Goal: Task Accomplishment & Management: Complete application form

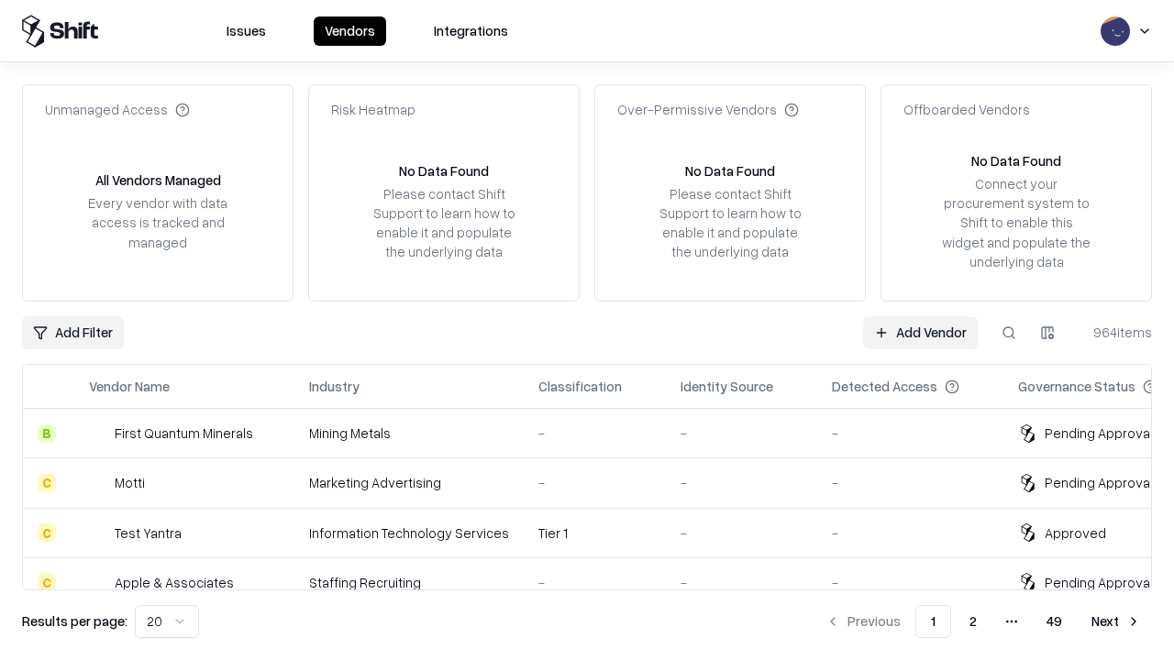
click at [920, 332] on link "Add Vendor" at bounding box center [920, 332] width 115 height 33
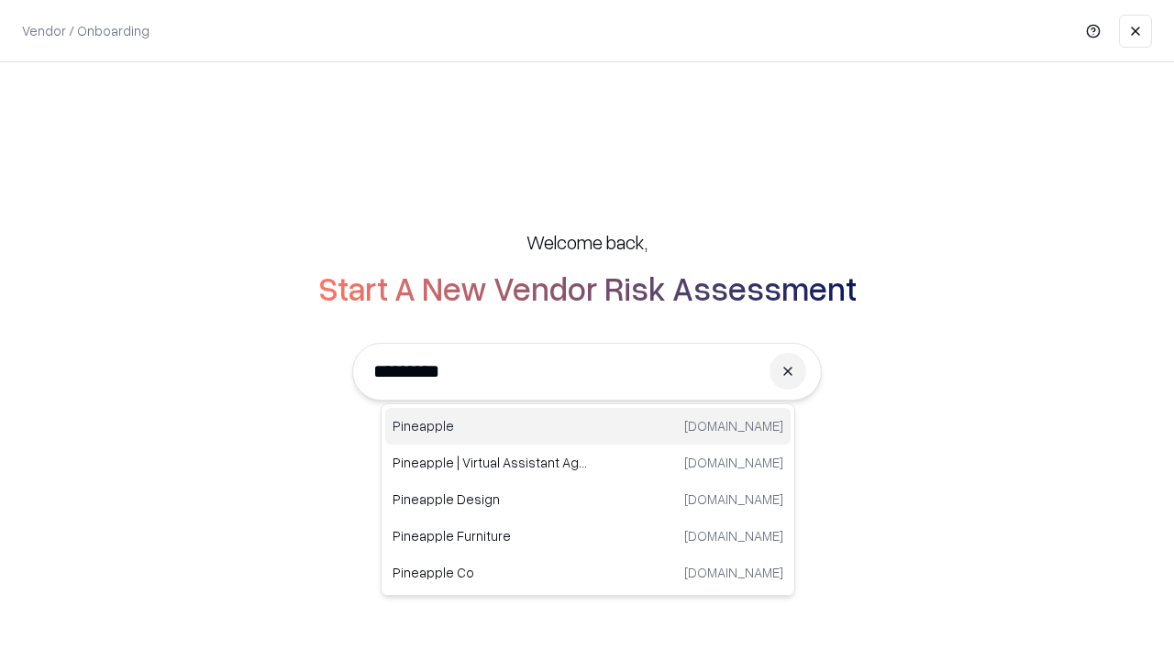
click at [588, 426] on div "Pineapple [DOMAIN_NAME]" at bounding box center [587, 426] width 405 height 37
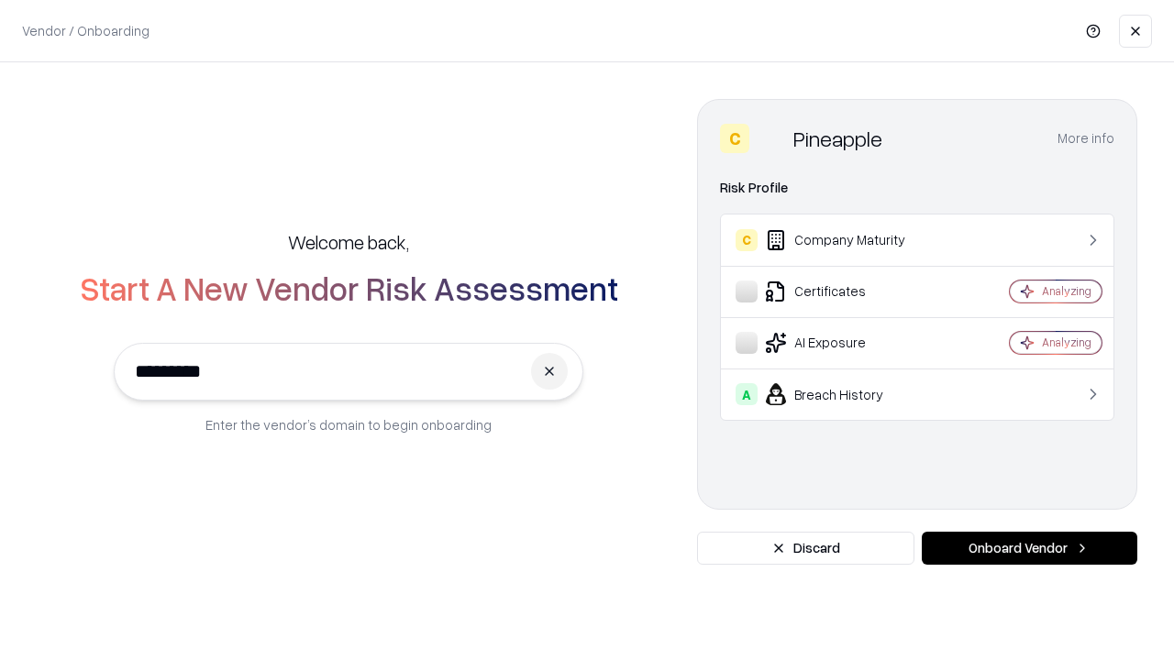
type input "*********"
click at [1029, 548] on button "Onboard Vendor" at bounding box center [1030, 548] width 216 height 33
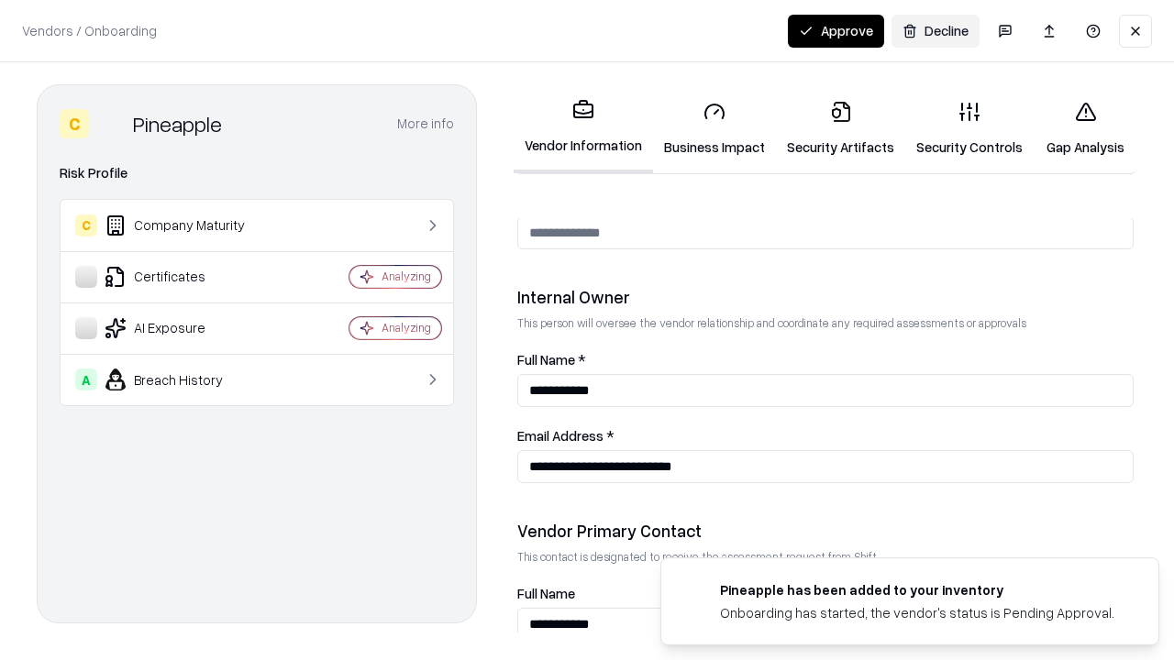
scroll to position [950, 0]
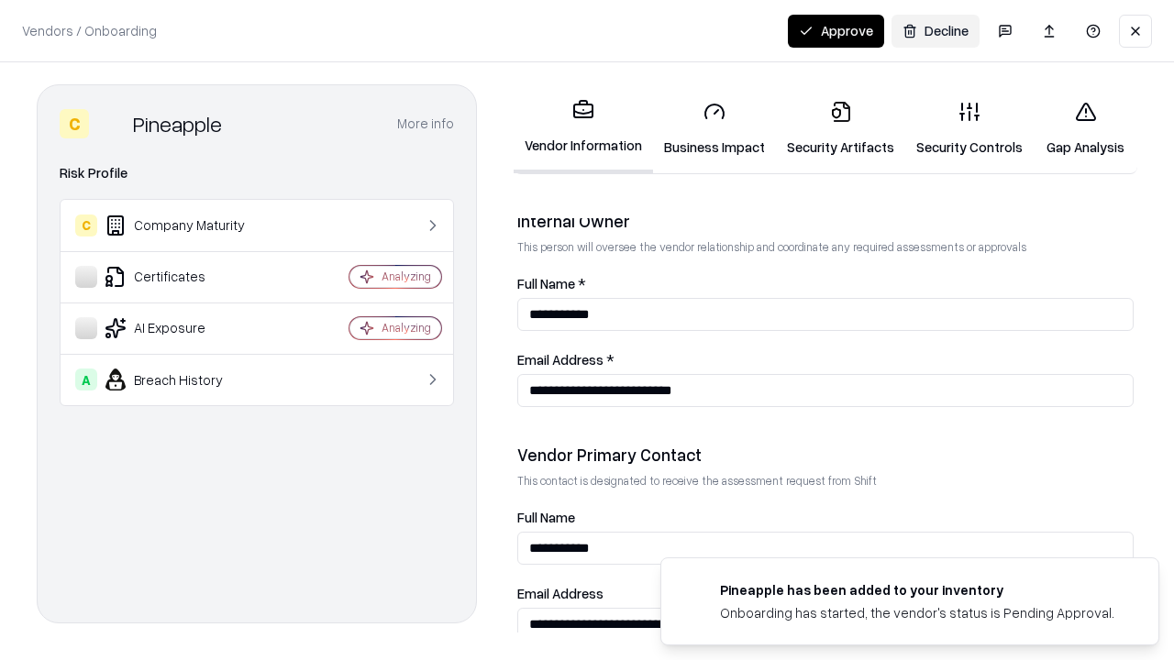
click at [840, 128] on link "Security Artifacts" at bounding box center [840, 128] width 129 height 85
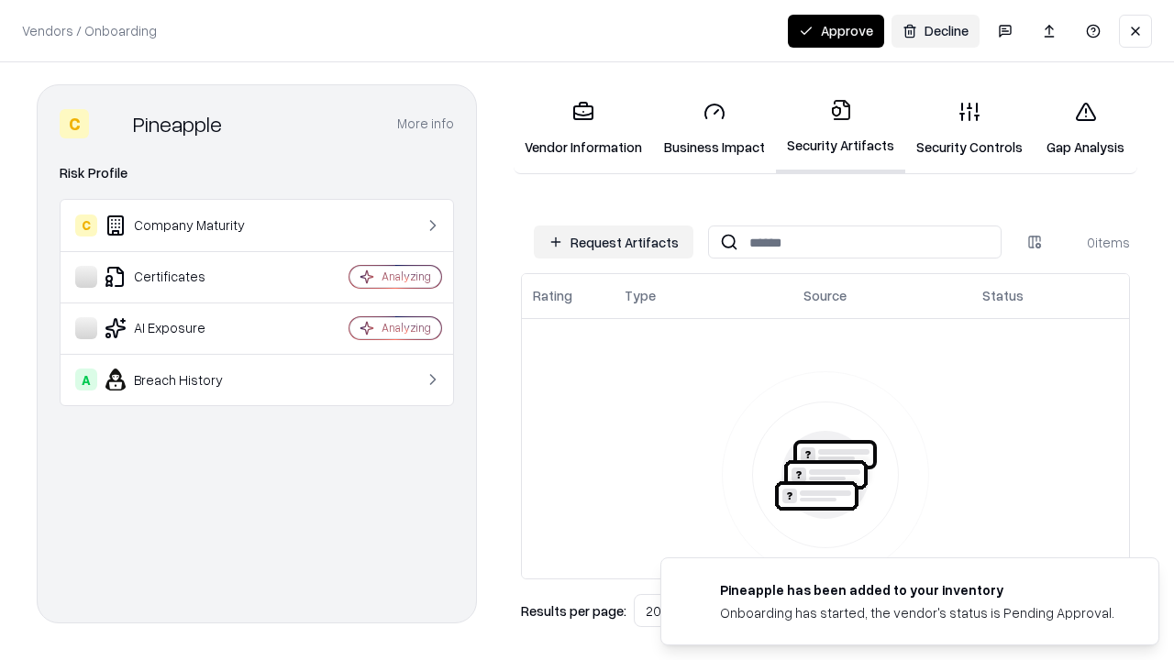
click at [614, 242] on button "Request Artifacts" at bounding box center [614, 242] width 160 height 33
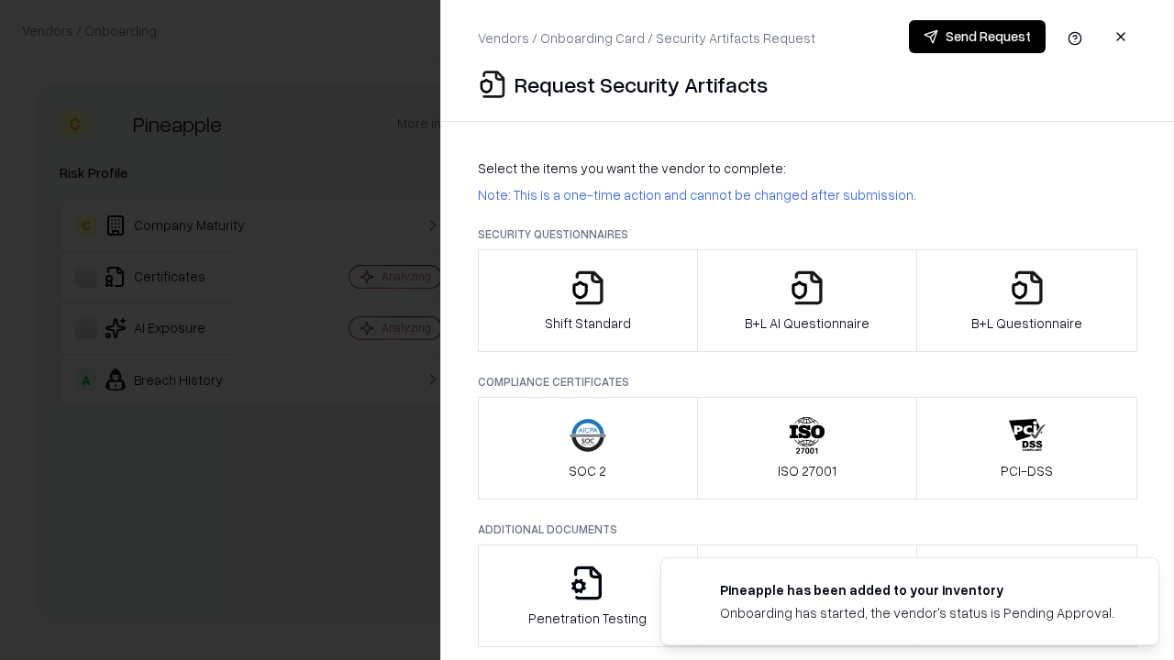
click at [1026, 301] on icon "button" at bounding box center [1027, 288] width 37 height 37
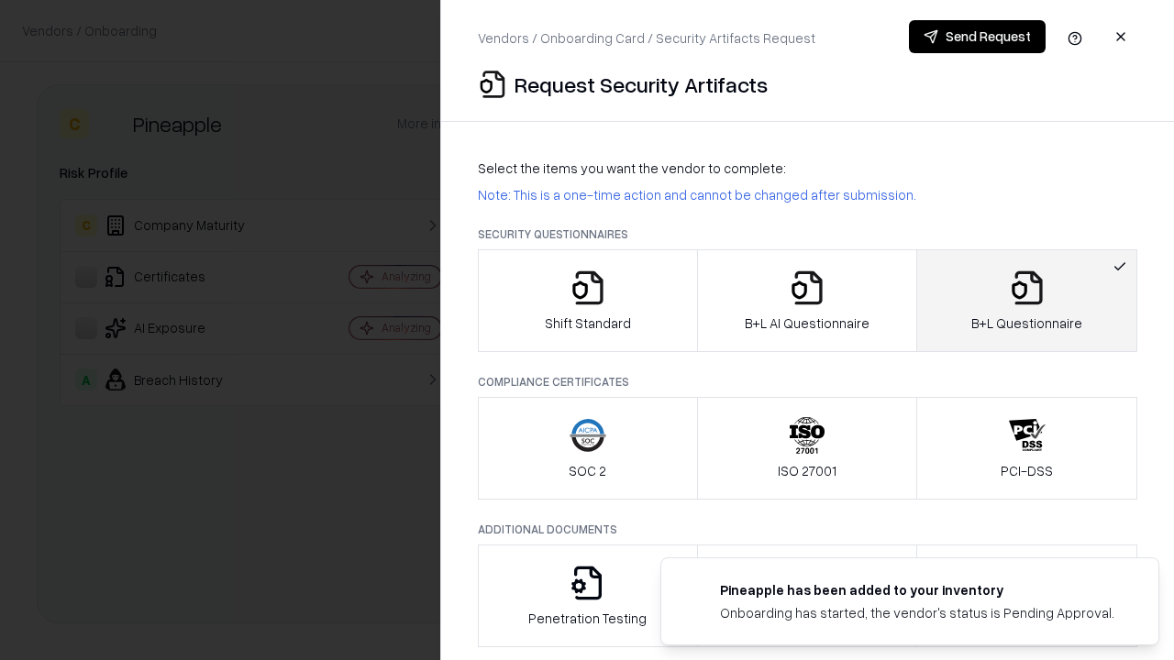
click at [806, 301] on icon "button" at bounding box center [807, 288] width 37 height 37
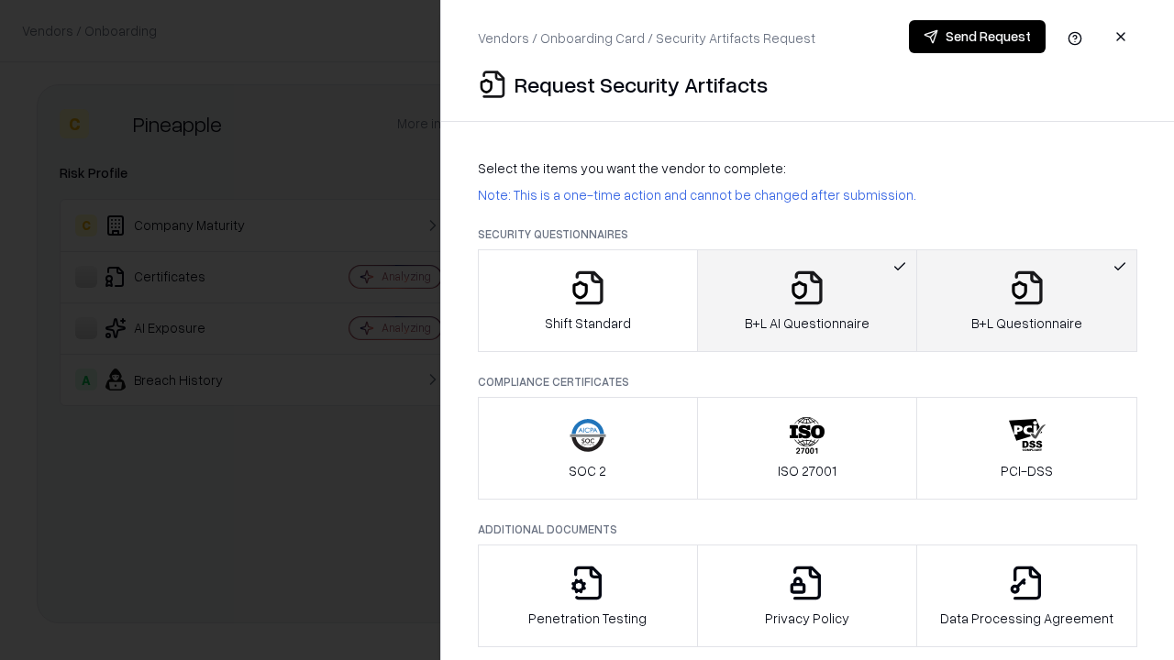
click at [977, 37] on button "Send Request" at bounding box center [977, 36] width 137 height 33
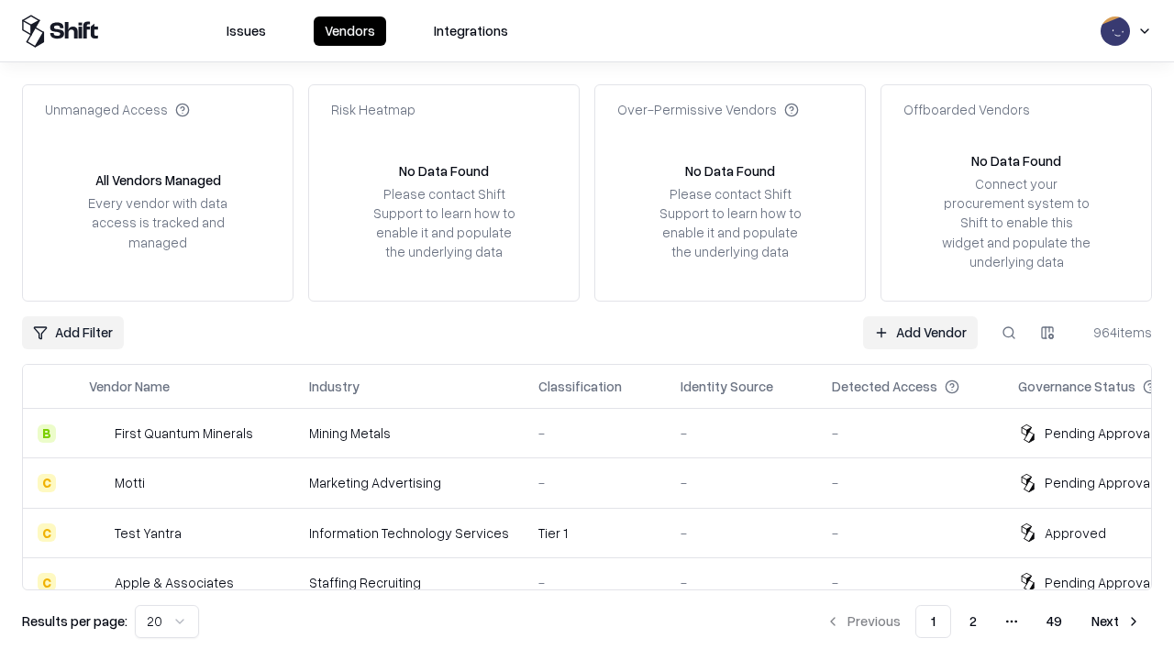
click at [1009, 332] on button at bounding box center [1008, 332] width 33 height 33
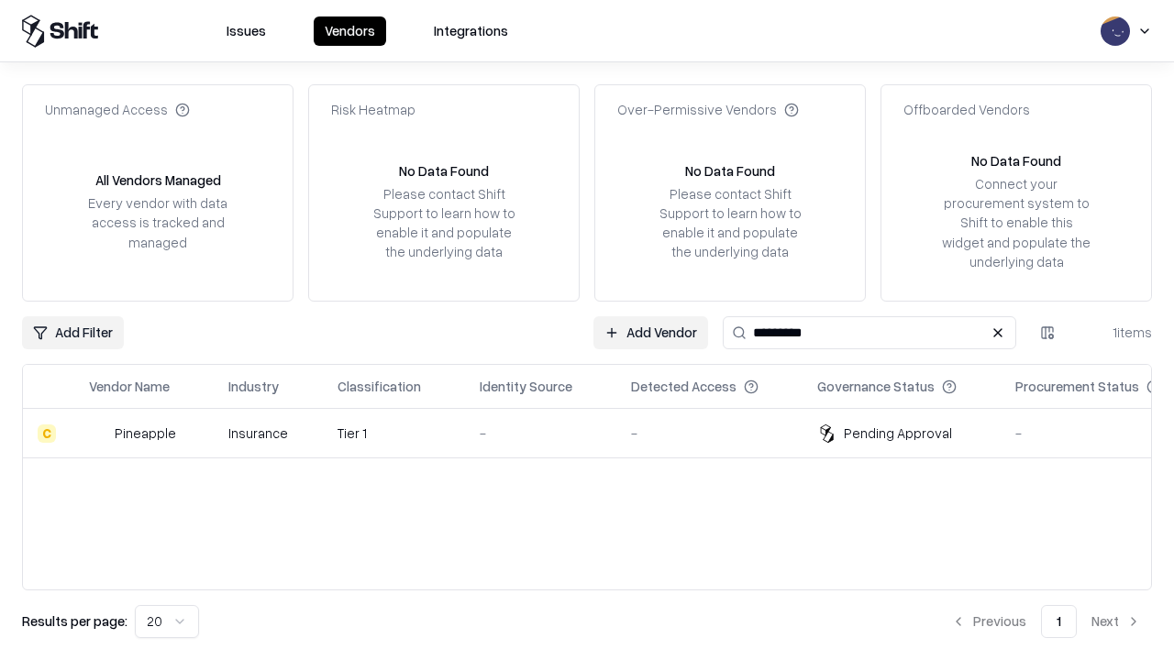
type input "*********"
click at [598, 433] on div "-" at bounding box center [541, 433] width 122 height 19
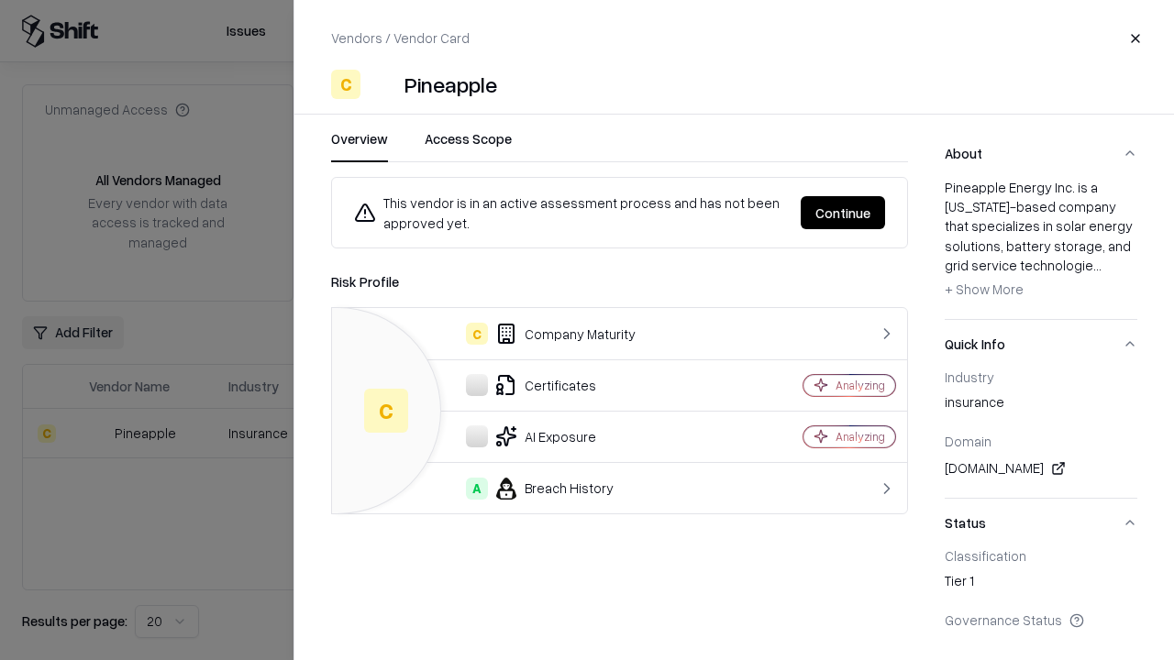
click at [843, 213] on button "Continue" at bounding box center [843, 212] width 84 height 33
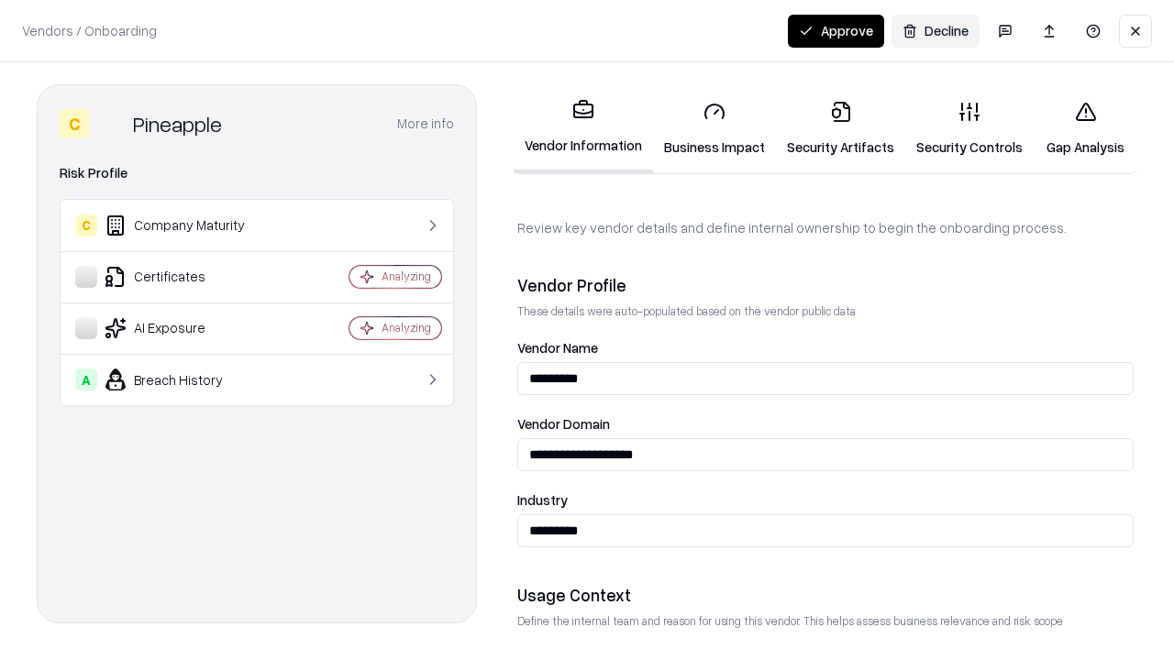
click at [840, 128] on link "Security Artifacts" at bounding box center [840, 128] width 129 height 85
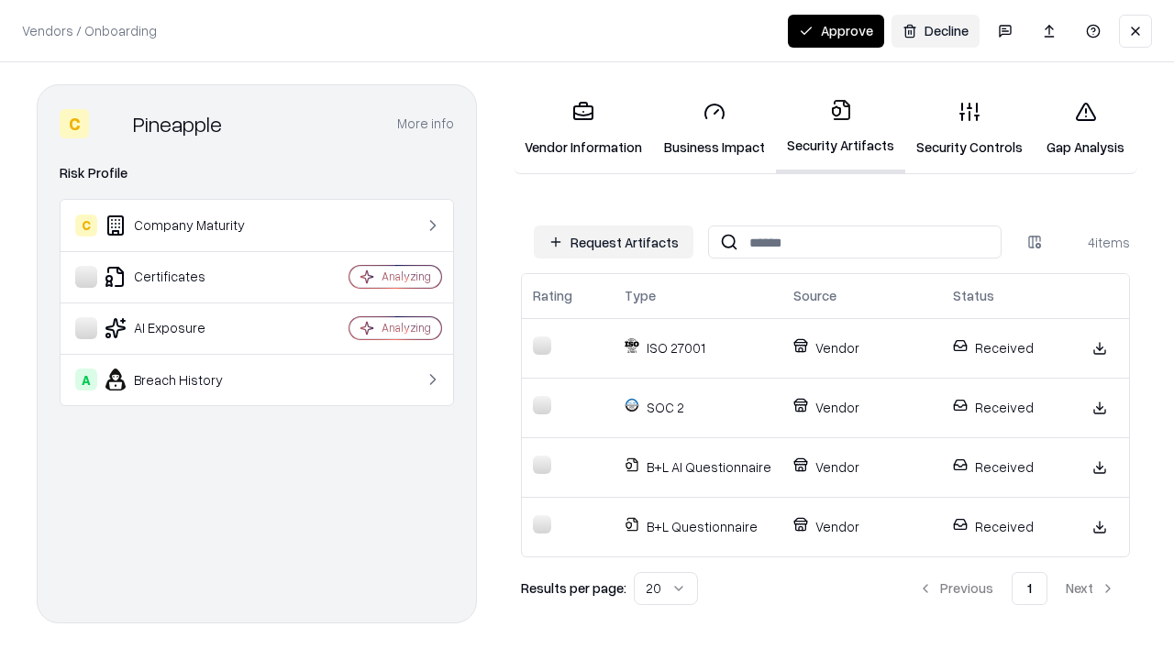
click at [835, 30] on button "Approve" at bounding box center [836, 31] width 96 height 33
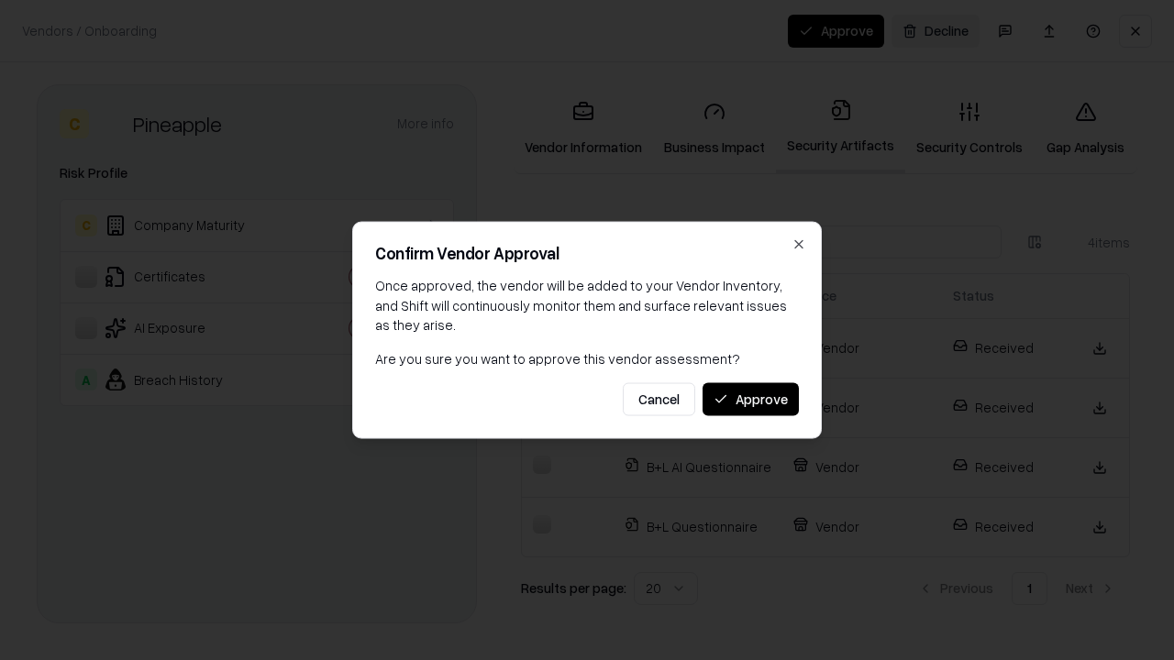
click at [750, 399] on button "Approve" at bounding box center [750, 398] width 96 height 33
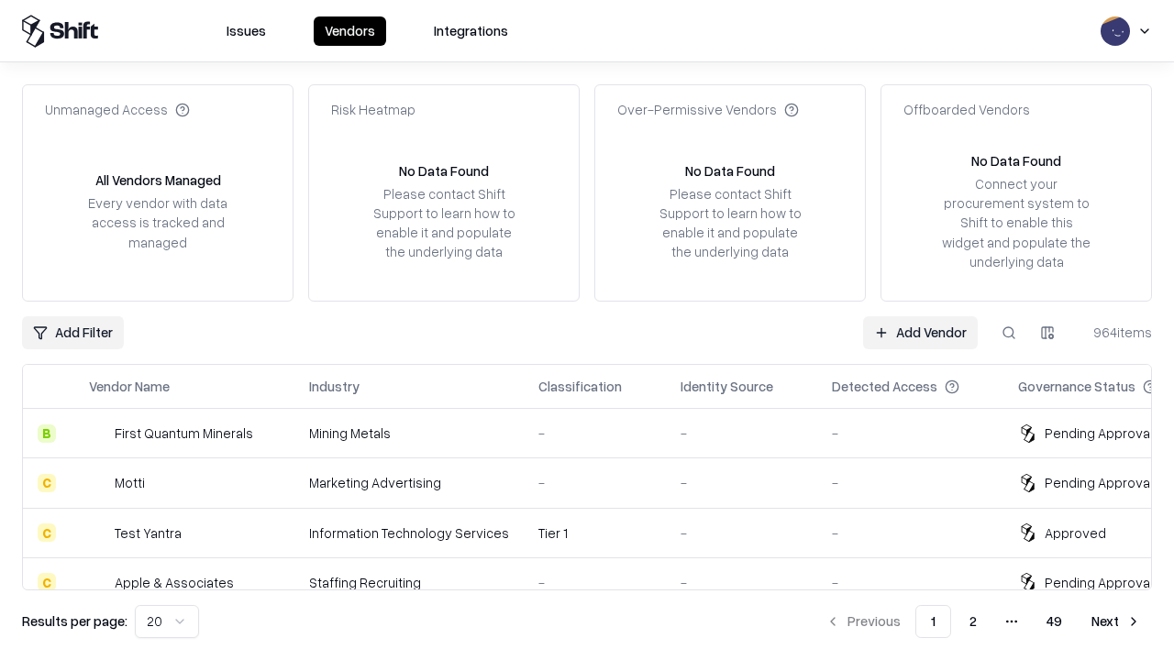
type input "*********"
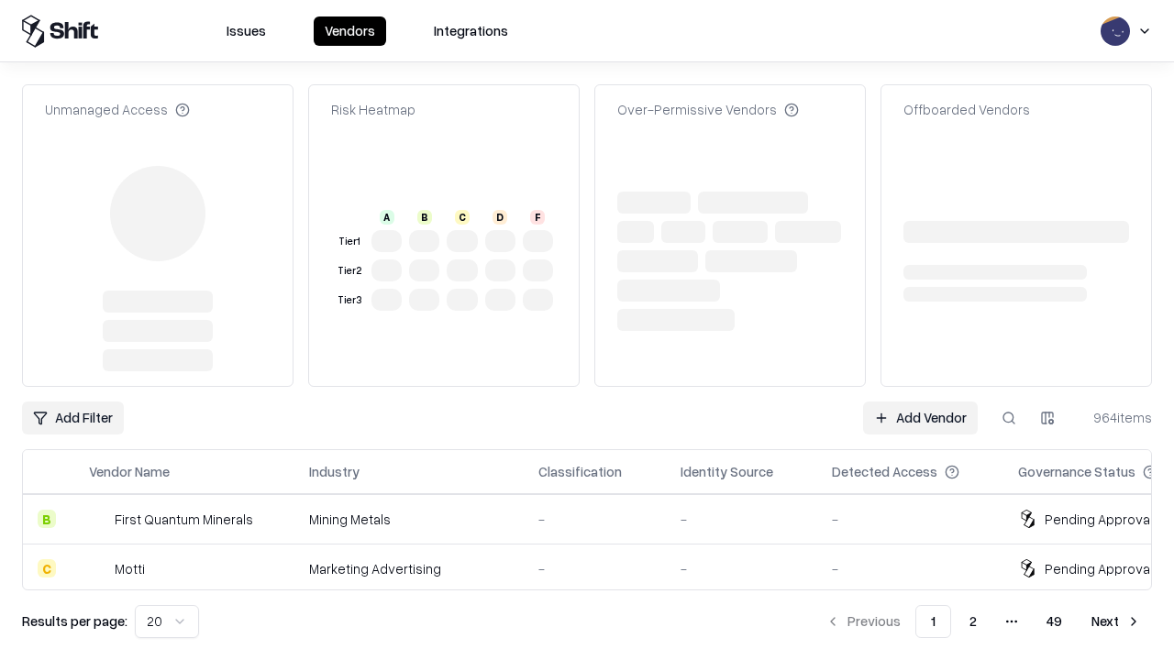
click at [920, 402] on link "Add Vendor" at bounding box center [920, 418] width 115 height 33
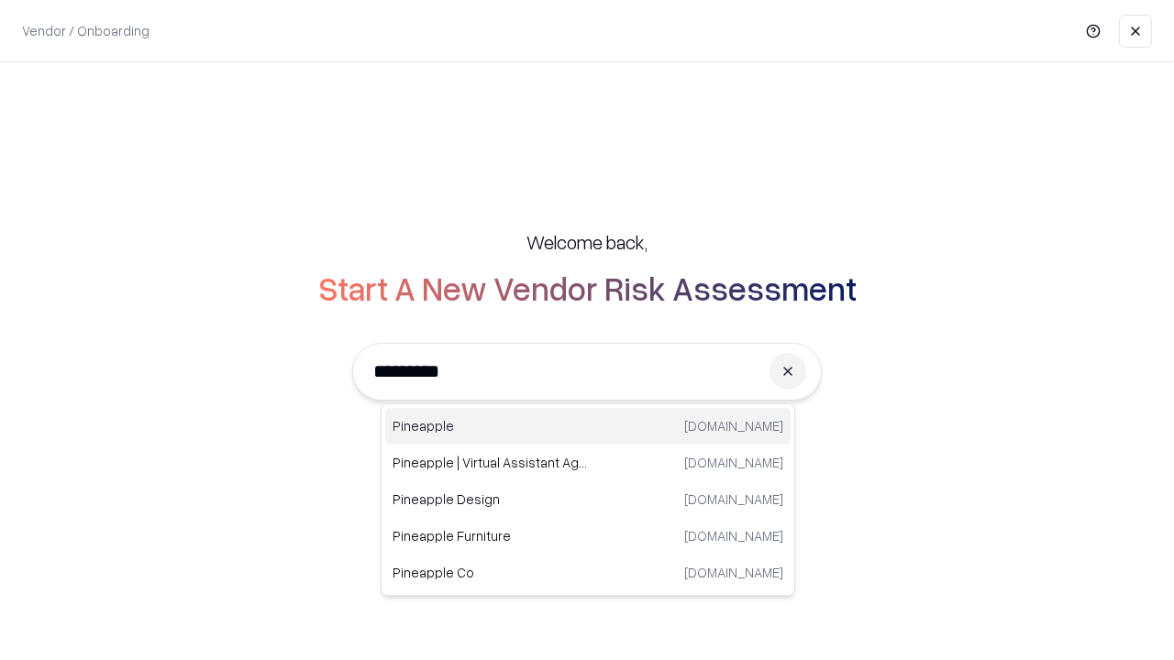
click at [588, 426] on div "Pineapple [DOMAIN_NAME]" at bounding box center [587, 426] width 405 height 37
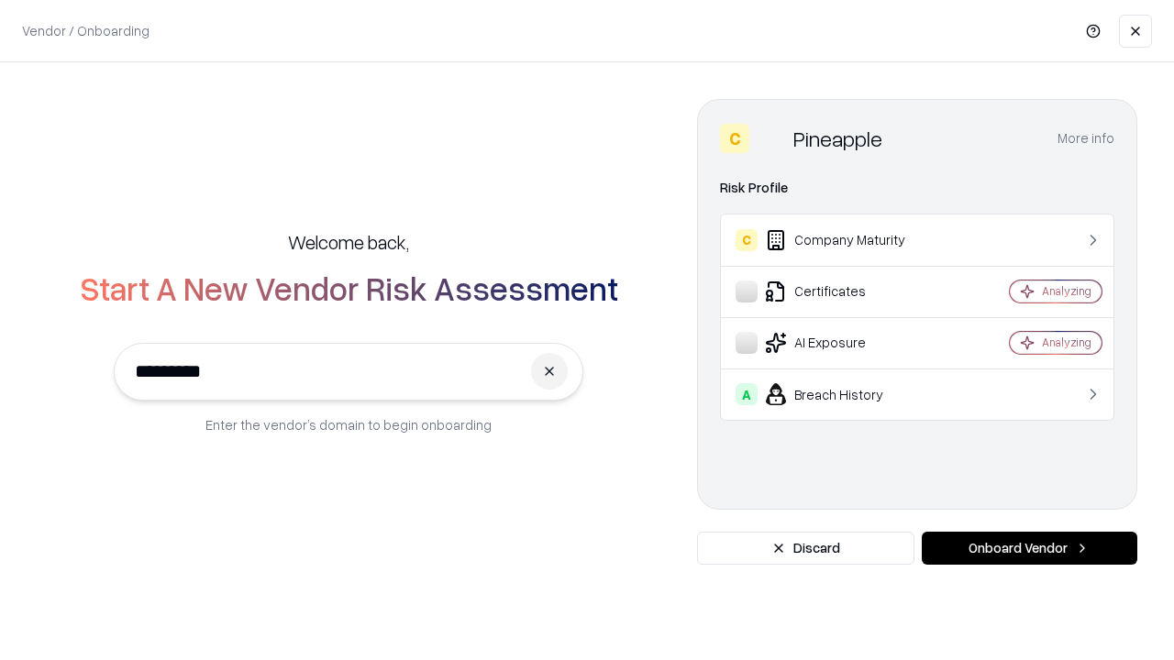
type input "*********"
click at [1029, 548] on button "Onboard Vendor" at bounding box center [1030, 548] width 216 height 33
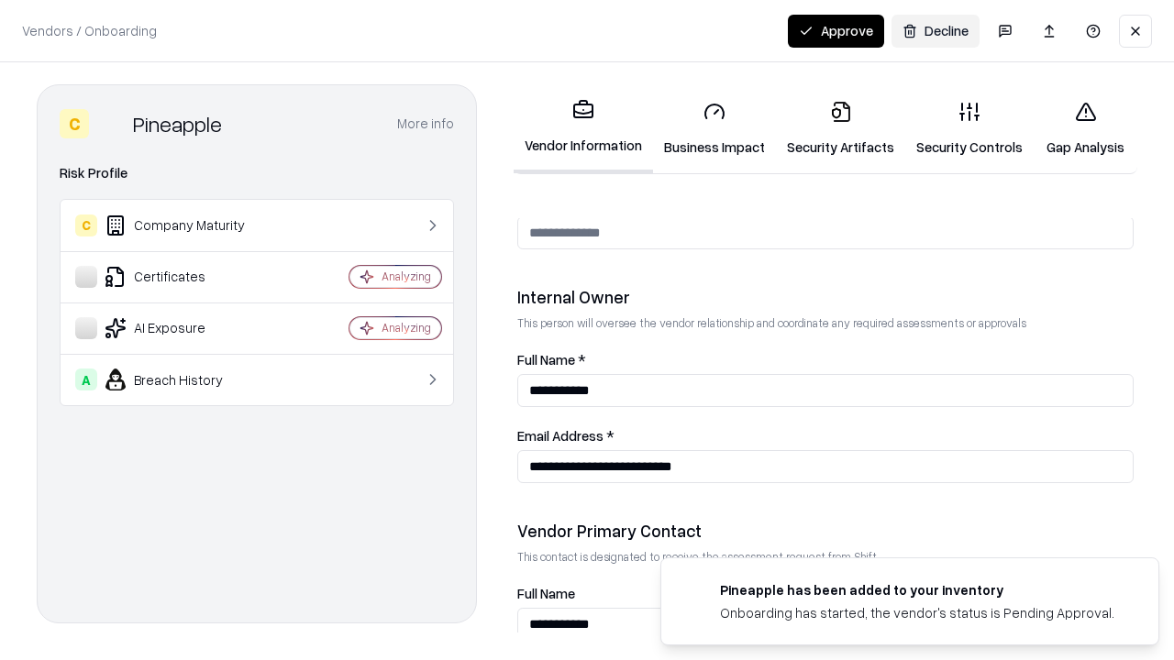
scroll to position [950, 0]
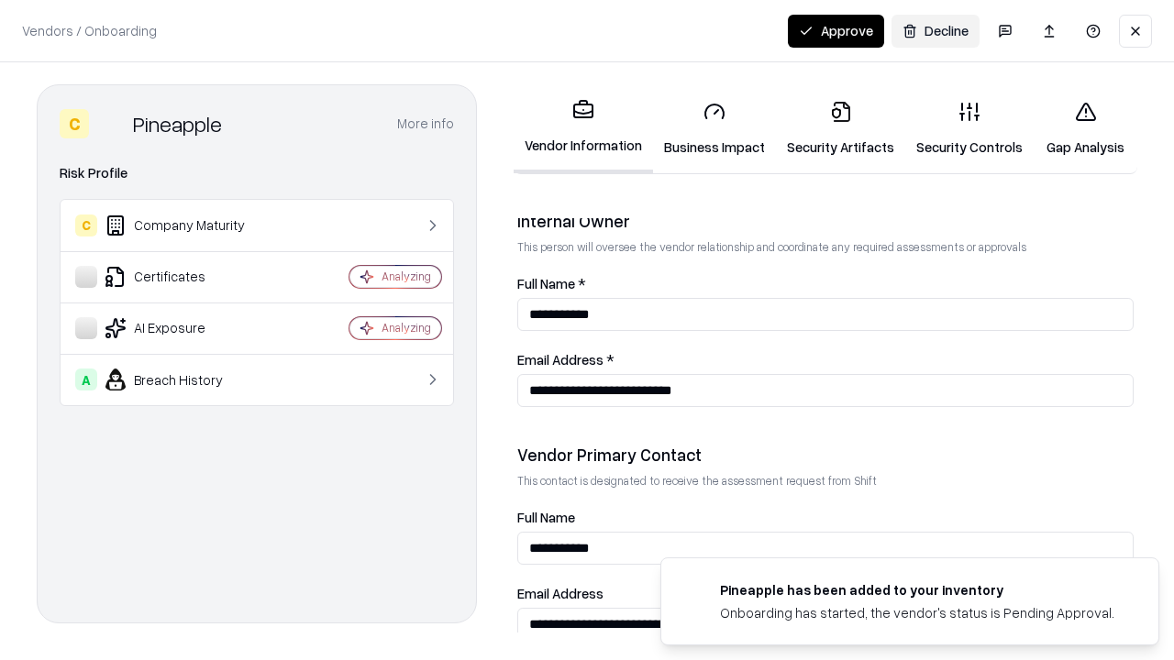
click at [835, 30] on button "Approve" at bounding box center [836, 31] width 96 height 33
